Goal: Task Accomplishment & Management: Use online tool/utility

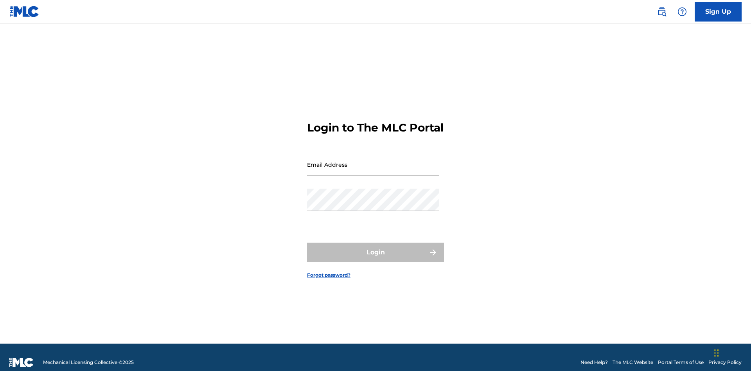
scroll to position [10, 0]
click at [373, 161] on input "Email Address" at bounding box center [373, 164] width 132 height 22
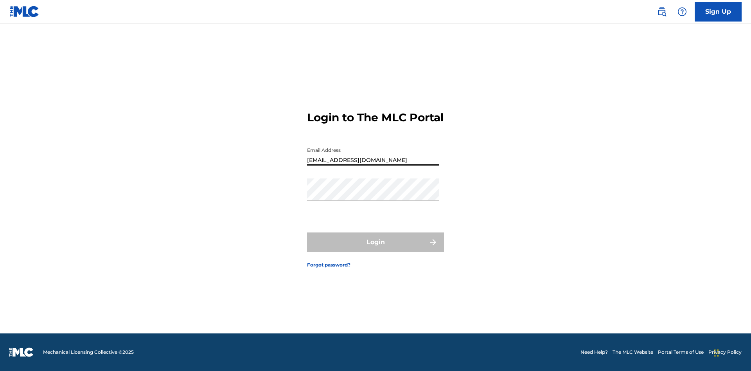
type input "Duke.McTesterson@gmail.com"
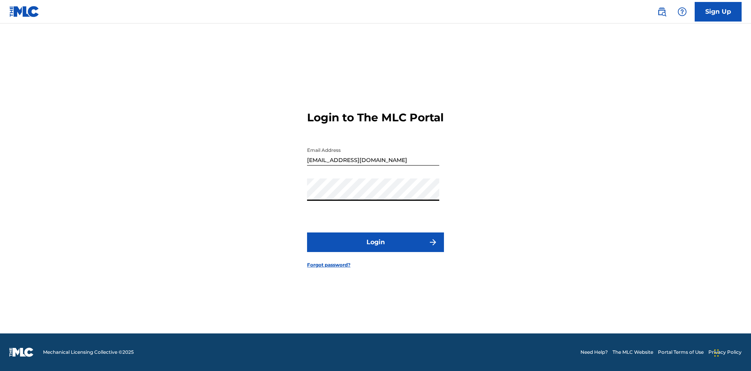
click at [375, 249] on button "Login" at bounding box center [375, 242] width 137 height 20
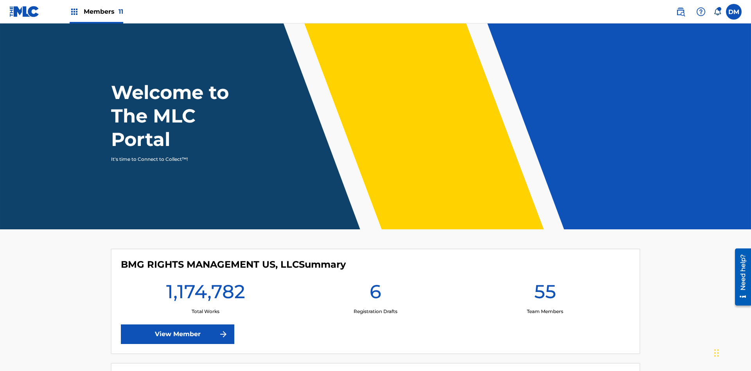
scroll to position [34, 0]
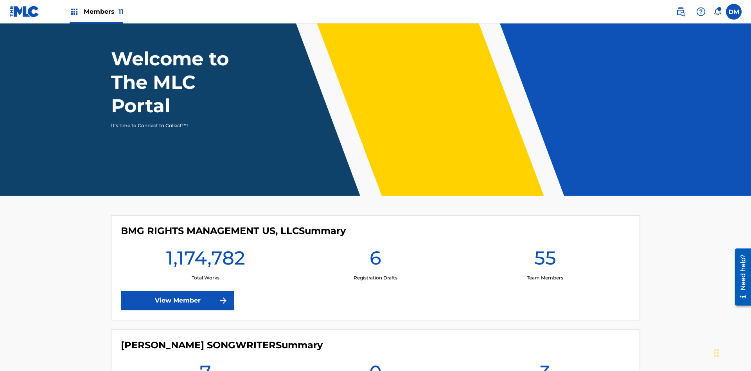
click at [96, 11] on span "Members 11" at bounding box center [103, 11] width 39 height 9
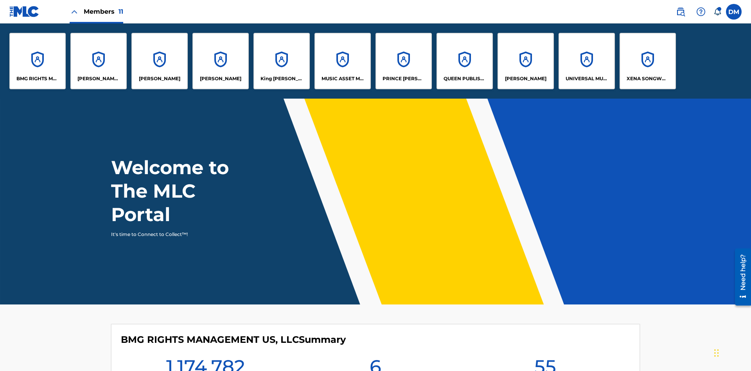
click at [586, 79] on p "UNIVERSAL MUSIC PUB GROUP" at bounding box center [586, 78] width 43 height 7
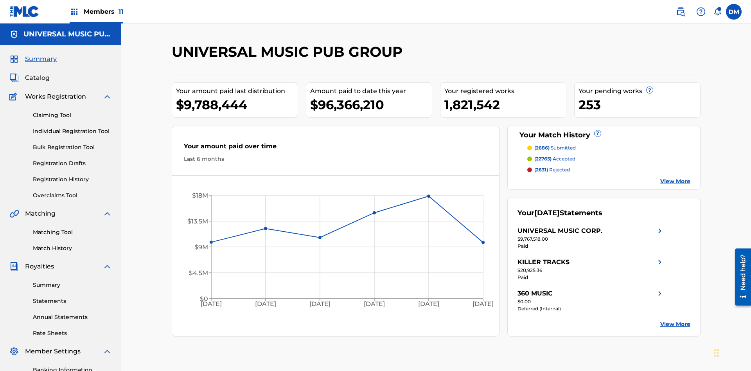
scroll to position [80, 0]
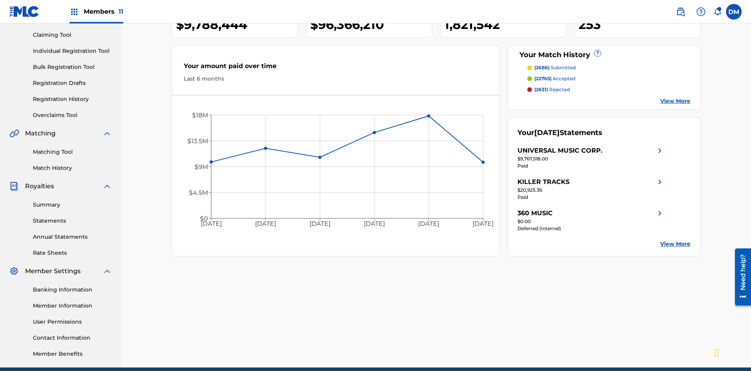
click at [72, 51] on link "Individual Registration Tool" at bounding box center [72, 51] width 79 height 8
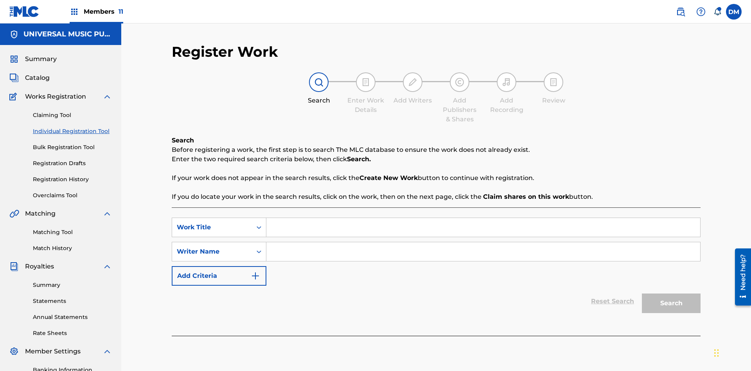
click at [483, 218] on input "Search Form" at bounding box center [483, 227] width 434 height 19
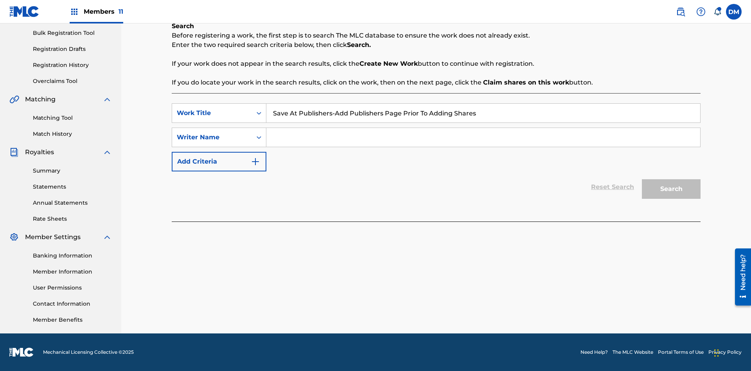
type input "Save At Publishers-Add Publishers Page Prior To Adding Shares"
click at [483, 137] on input "Search Form" at bounding box center [483, 137] width 434 height 19
type input "QWERTYUIOP"
click at [671, 189] on button "Search" at bounding box center [671, 189] width 59 height 20
